Goal: Task Accomplishment & Management: Manage account settings

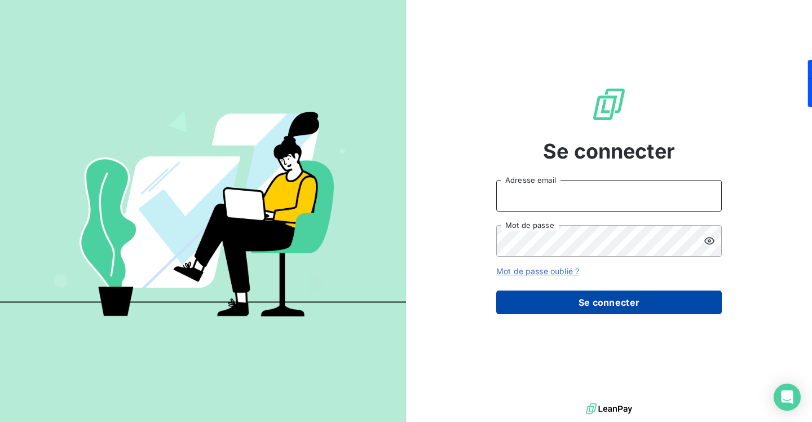
type input "[PERSON_NAME][EMAIL_ADDRESS][PERSON_NAME][DOMAIN_NAME]"
click at [587, 301] on button "Se connecter" at bounding box center [609, 303] width 226 height 24
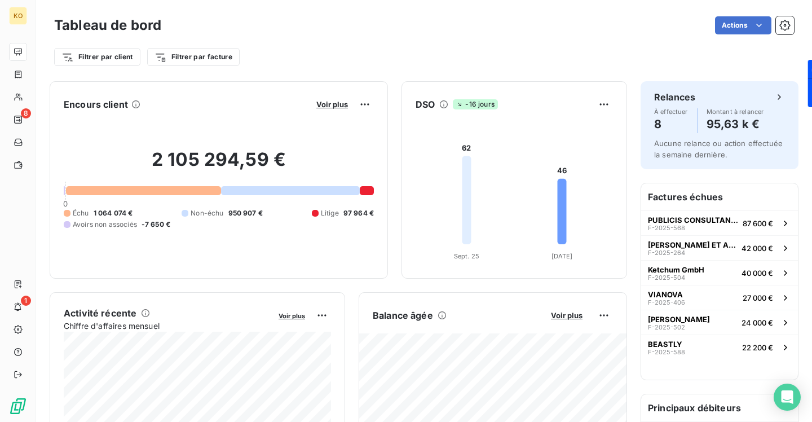
click at [64, 189] on div at bounding box center [64, 190] width 1 height 9
